Goal: Ask a question: Seek information or help from site administrators or community

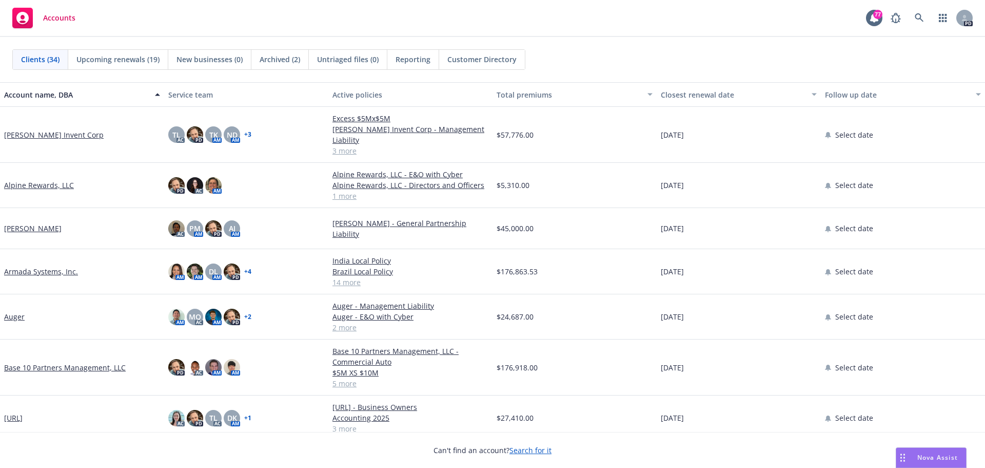
click at [35, 129] on link "[PERSON_NAME] Invent Corp" at bounding box center [54, 134] width 100 height 11
click at [902, 340] on div "Select date" at bounding box center [903, 367] width 164 height 56
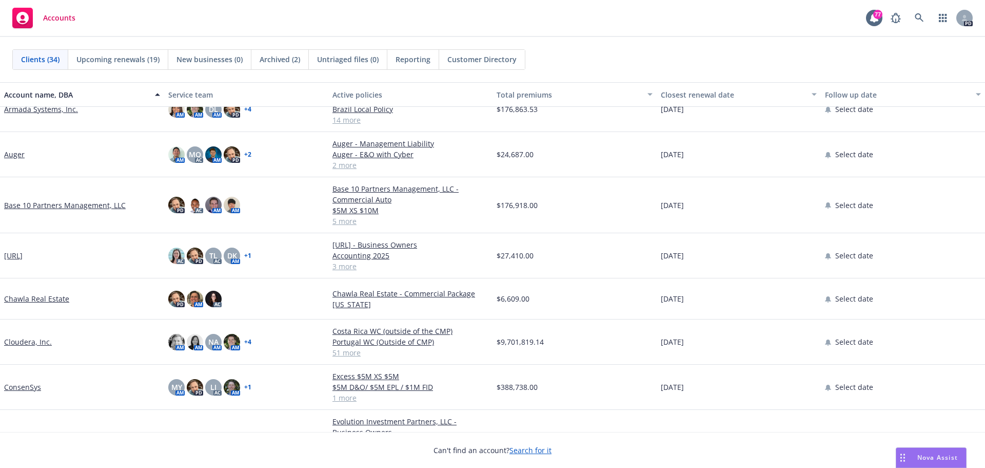
scroll to position [170, 0]
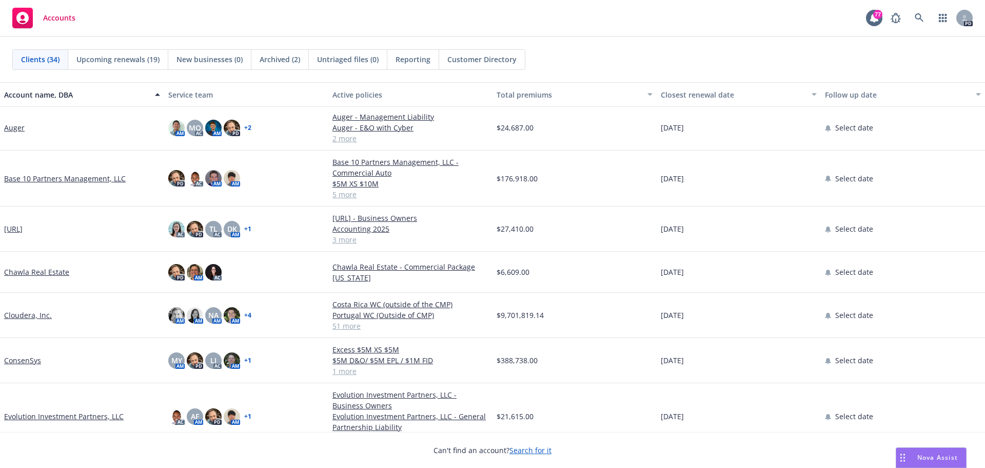
click at [843, 424] on div "Select date" at bounding box center [903, 416] width 164 height 67
click at [860, 389] on div "Select date" at bounding box center [903, 416] width 164 height 67
click at [934, 454] on span "Nova Assist" at bounding box center [938, 457] width 41 height 9
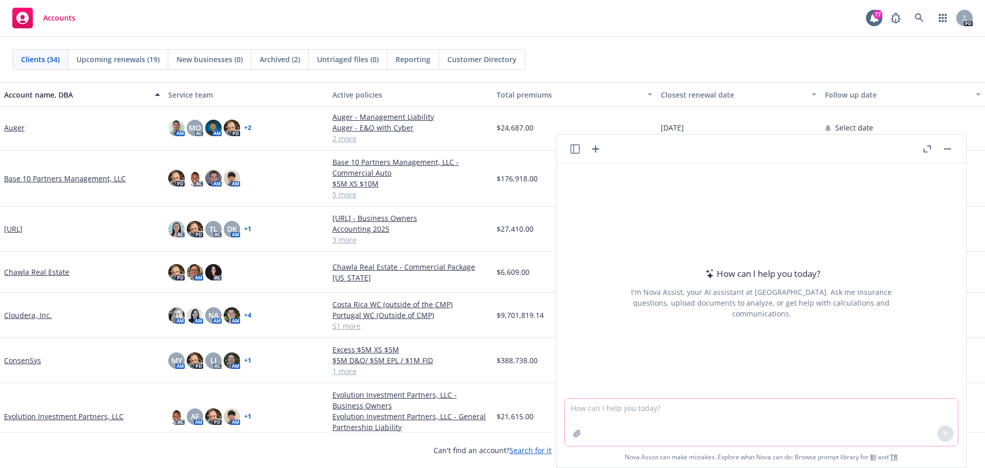
click at [692, 411] on textarea at bounding box center [761, 421] width 393 height 47
type textarea "Help me outline in bullet points why Newfronts proprietary technology would be …"
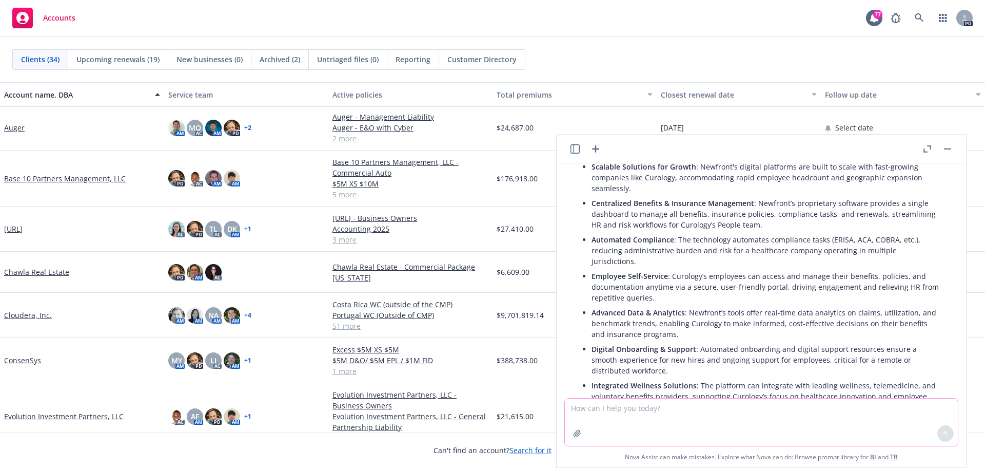
scroll to position [0, 0]
